Goal: Information Seeking & Learning: Learn about a topic

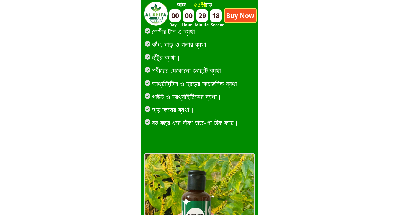
scroll to position [199, 0]
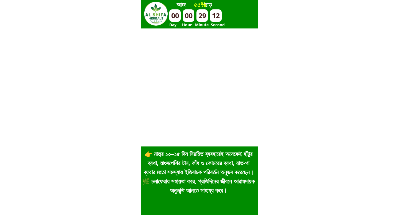
scroll to position [199, 0]
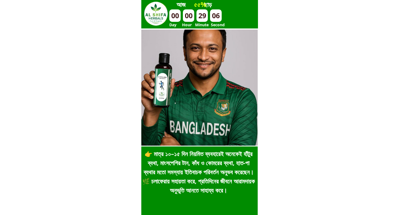
scroll to position [199, 0]
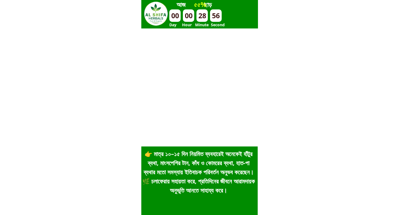
scroll to position [199, 0]
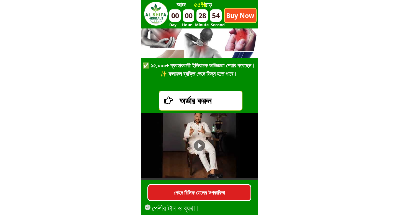
click at [206, 17] on div "28" at bounding box center [201, 15] width 11 height 12
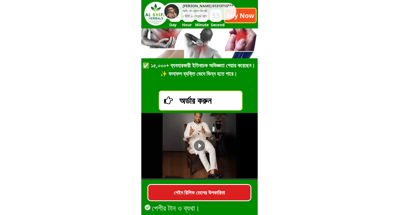
click at [205, 16] on div "28" at bounding box center [201, 15] width 11 height 12
click at [205, 16] on div "১ মিনিট ২০ সেকেন্ড আগে" at bounding box center [195, 16] width 24 height 5
click at [216, 24] on h3 "Day Hour Minute Second" at bounding box center [207, 25] width 76 height 6
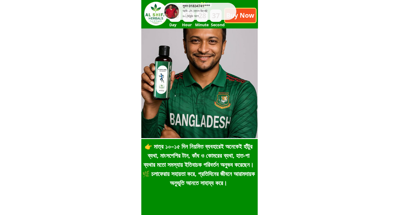
scroll to position [0, 0]
